Goal: Share content: Share content

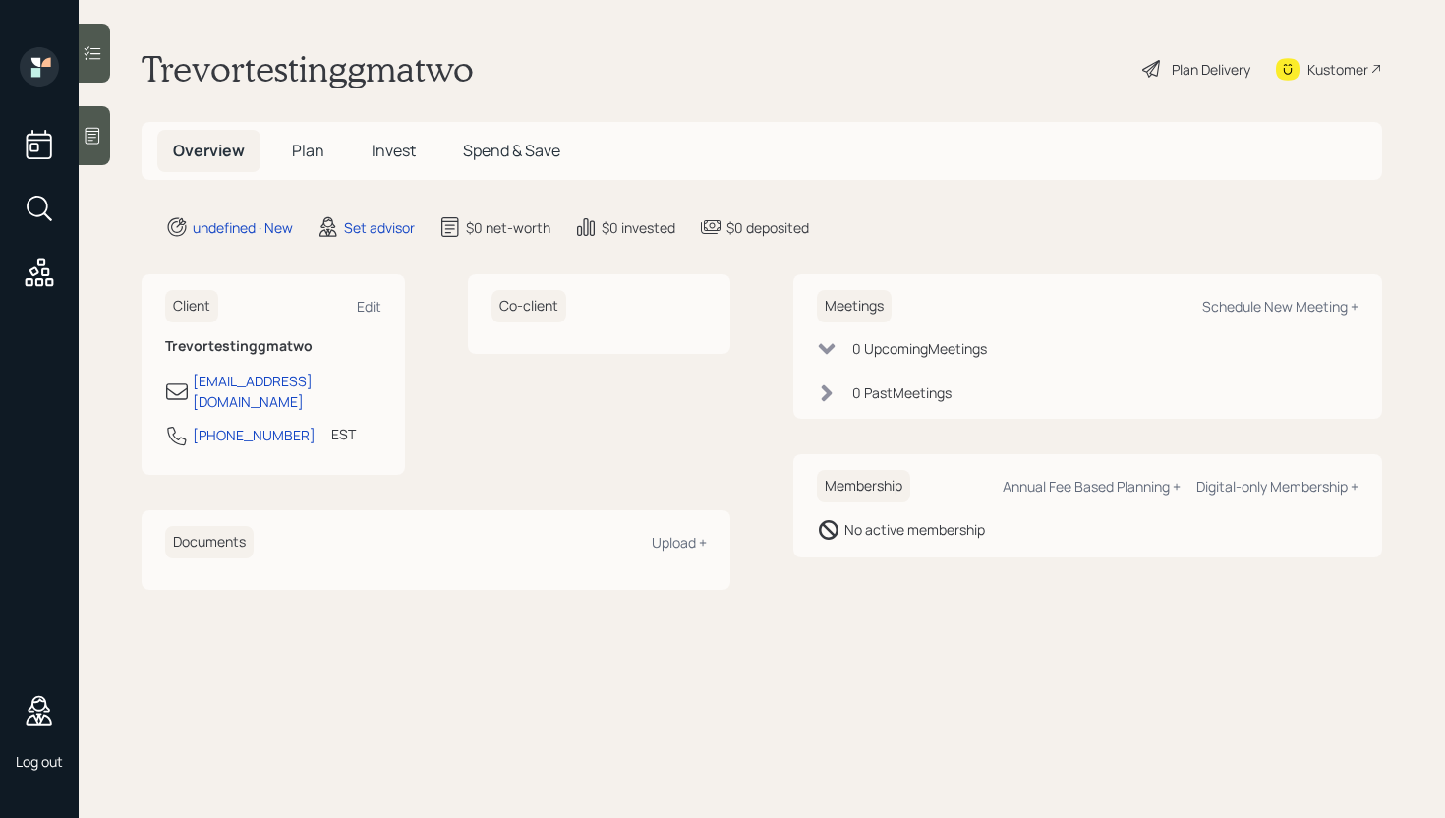
click at [821, 48] on div "Trevortestinggmatwo Plan Delivery Kustomer" at bounding box center [762, 68] width 1241 height 43
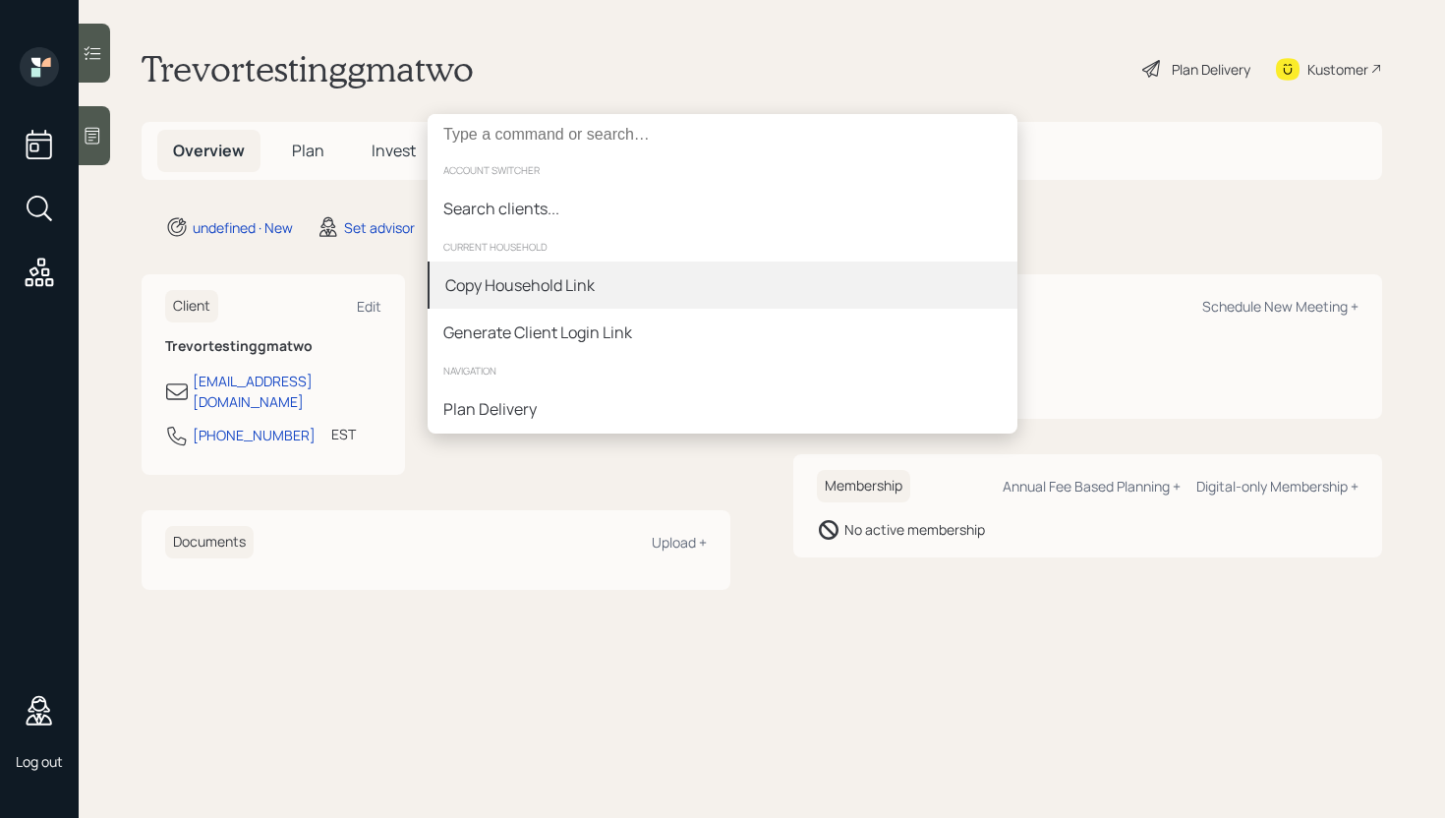
click at [573, 308] on div "Copy Household Link" at bounding box center [723, 285] width 590 height 47
